Goal: Task Accomplishment & Management: Manage account settings

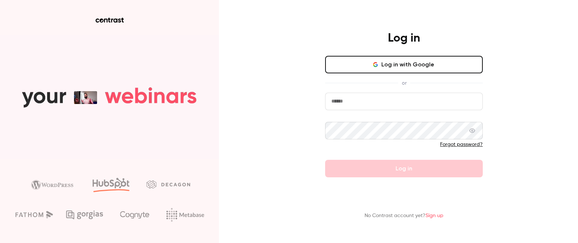
type input "**********"
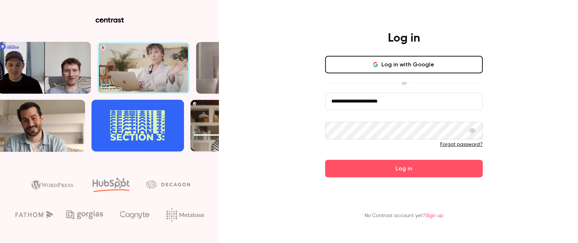
click at [359, 169] on button "Log in" at bounding box center [404, 169] width 158 height 18
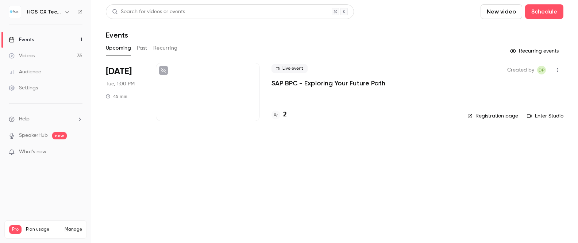
click at [213, 93] on div at bounding box center [208, 92] width 104 height 58
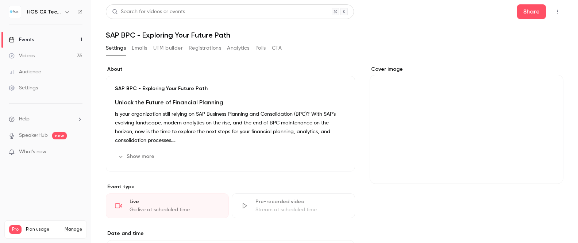
click at [447, 111] on div "Cover image" at bounding box center [467, 125] width 194 height 118
click at [0, 0] on input "Cover image" at bounding box center [0, 0] width 0 height 0
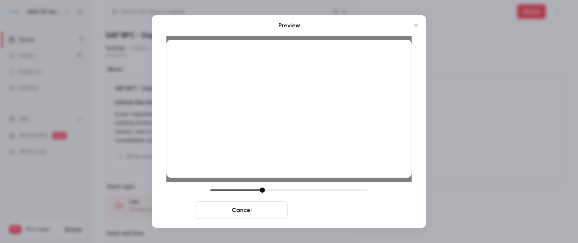
click at [301, 211] on button "Save cover" at bounding box center [336, 210] width 92 height 18
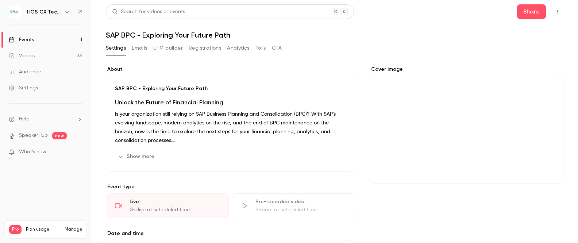
click at [440, 95] on div "Cover image" at bounding box center [467, 125] width 194 height 118
click at [0, 0] on input "Cover image" at bounding box center [0, 0] width 0 height 0
click at [551, 175] on button "Cover image" at bounding box center [550, 170] width 15 height 15
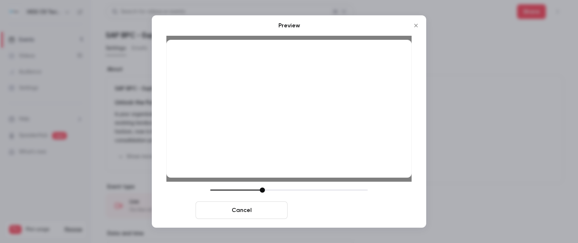
click at [355, 208] on button "Save cover" at bounding box center [336, 210] width 92 height 18
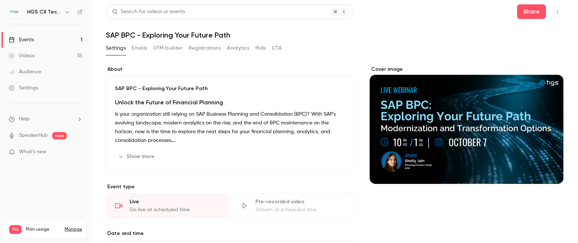
click at [559, 15] on button "button" at bounding box center [558, 12] width 12 height 12
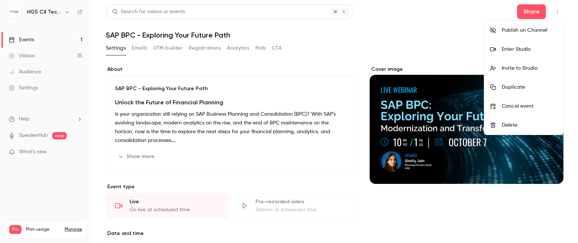
click at [372, 30] on div at bounding box center [289, 121] width 578 height 243
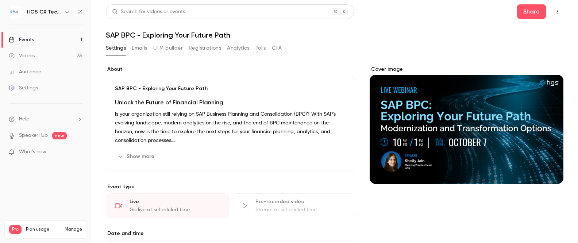
click at [31, 38] on div "Events" at bounding box center [21, 39] width 25 height 7
